Goal: Information Seeking & Learning: Learn about a topic

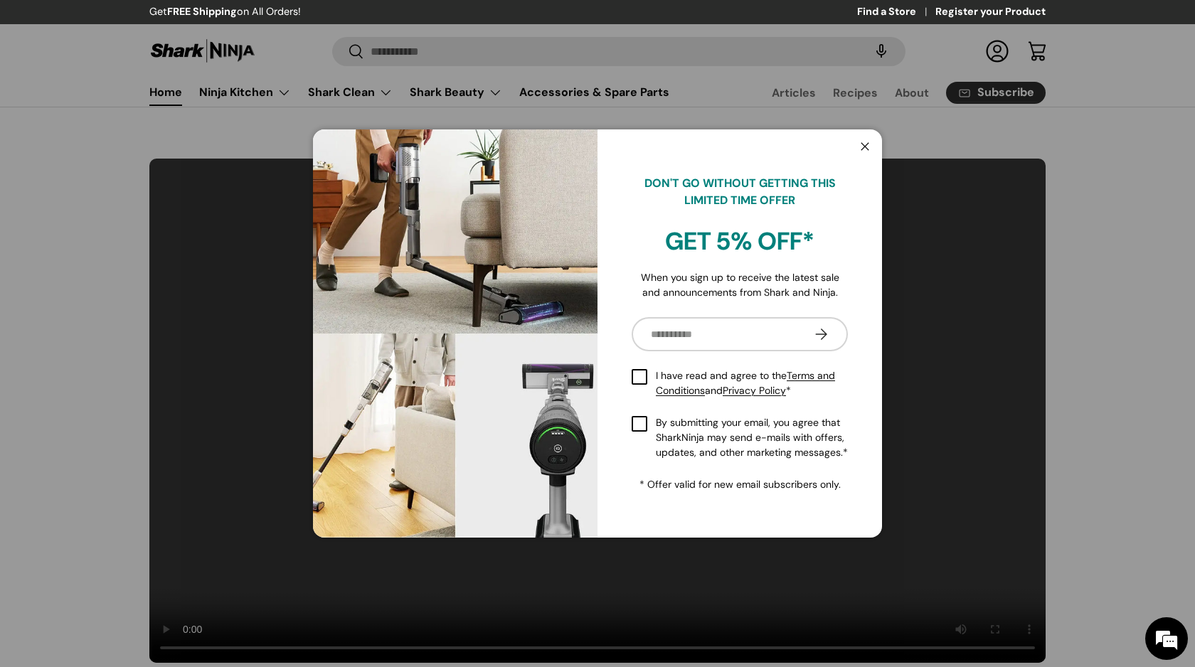
click at [866, 148] on button "Close" at bounding box center [865, 147] width 27 height 29
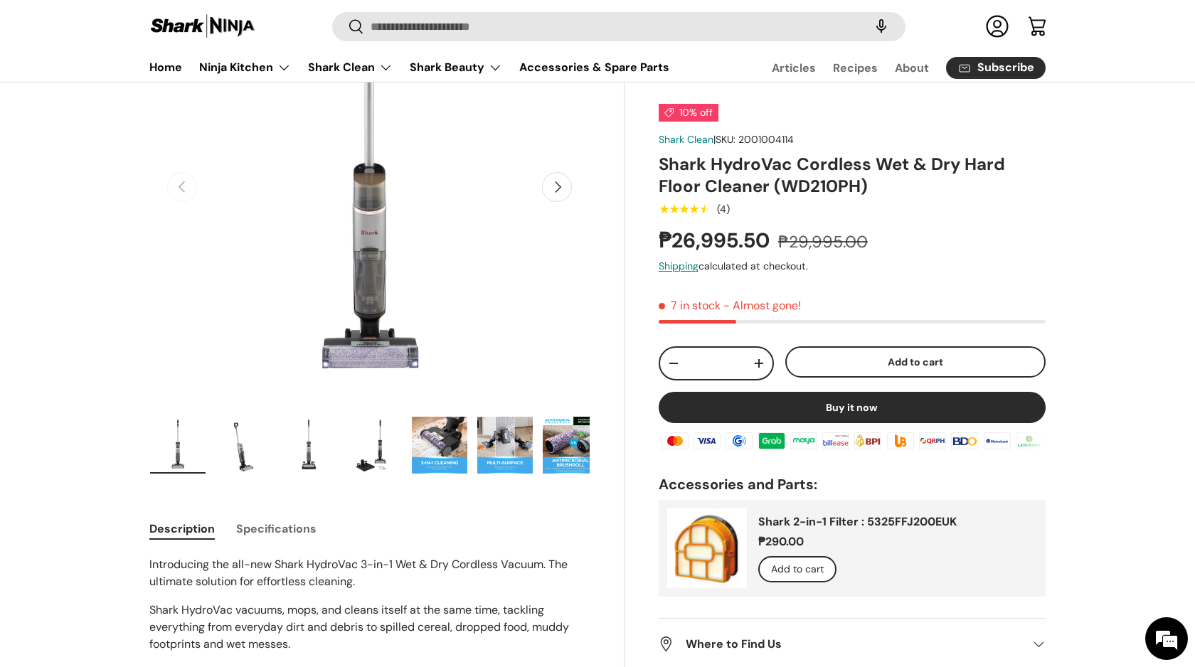
click at [309, 524] on button "Specifications" at bounding box center [276, 529] width 80 height 32
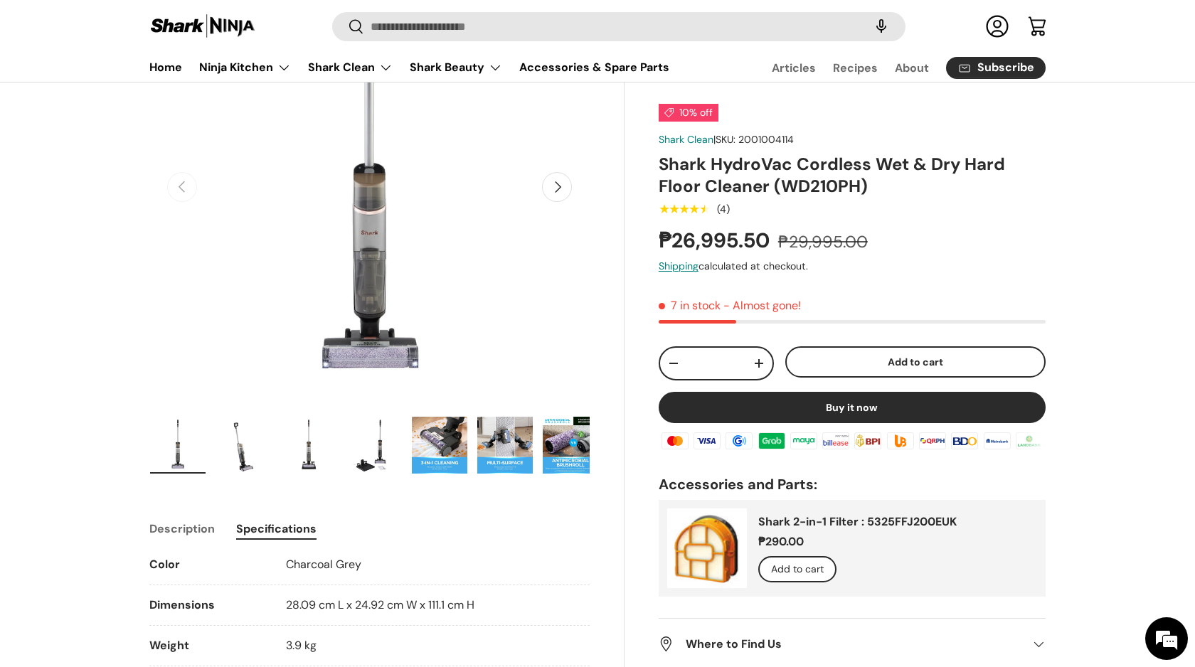
click at [176, 528] on button "Description" at bounding box center [181, 529] width 65 height 32
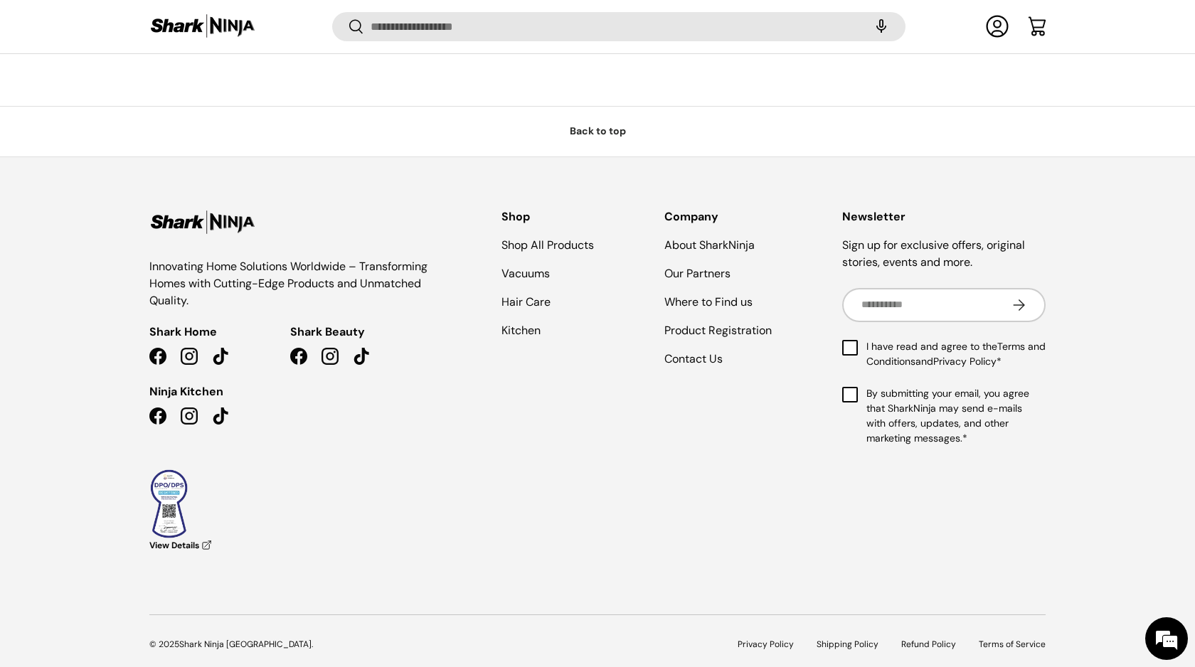
scroll to position [8164, 0]
